Goal: Task Accomplishment & Management: Manage account settings

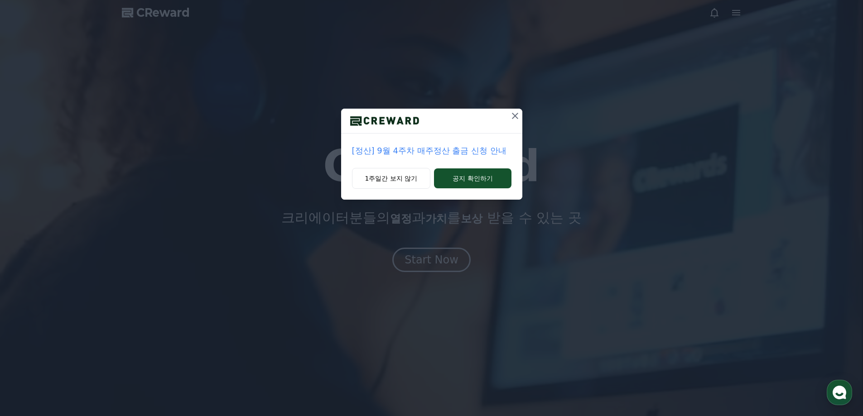
click at [515, 114] on icon at bounding box center [515, 116] width 11 height 11
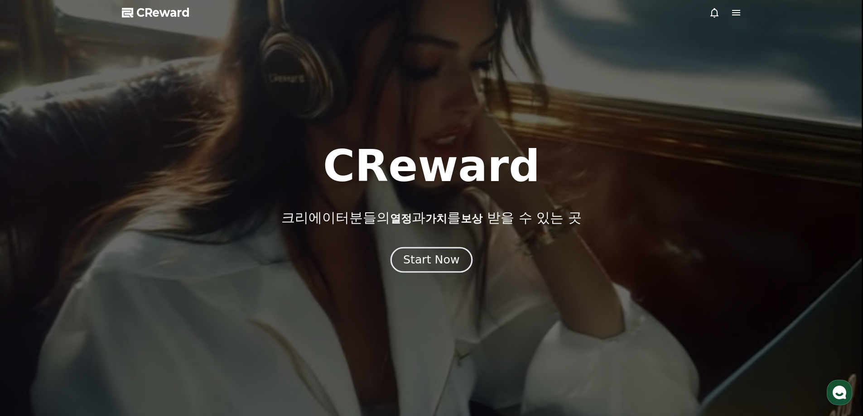
click at [438, 265] on div "Start Now" at bounding box center [431, 259] width 56 height 15
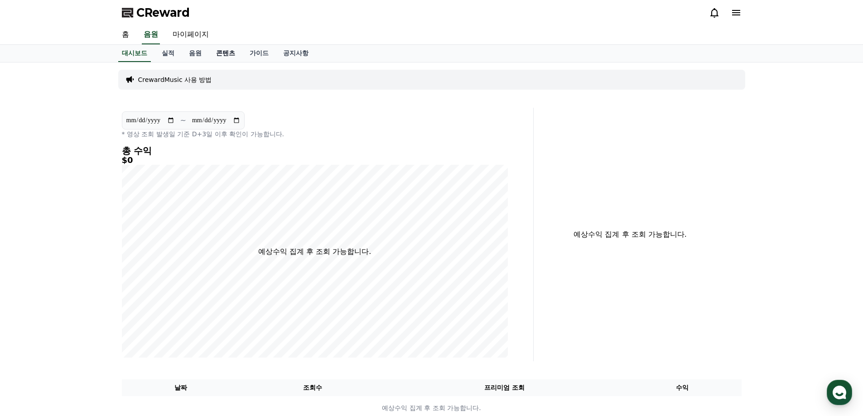
click at [213, 56] on link "콘텐츠" at bounding box center [226, 53] width 34 height 17
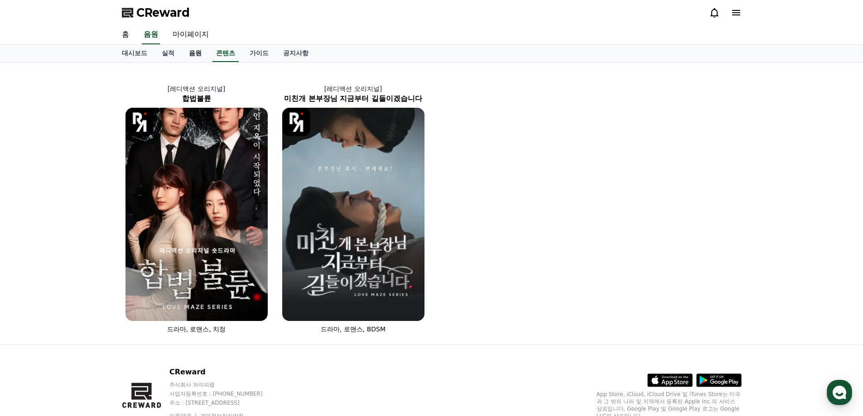
click at [203, 56] on link "음원" at bounding box center [195, 53] width 27 height 17
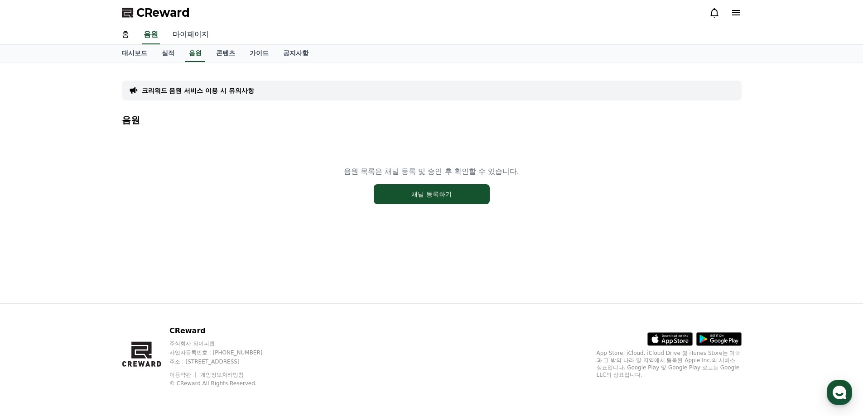
click at [198, 38] on link "마이페이지" at bounding box center [190, 34] width 51 height 19
select select "**********"
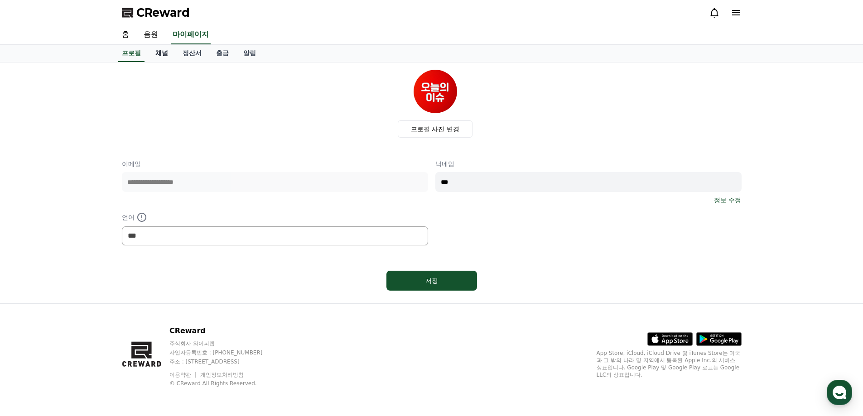
click at [164, 55] on link "채널" at bounding box center [161, 53] width 27 height 17
